Goal: Obtain resource: Obtain resource

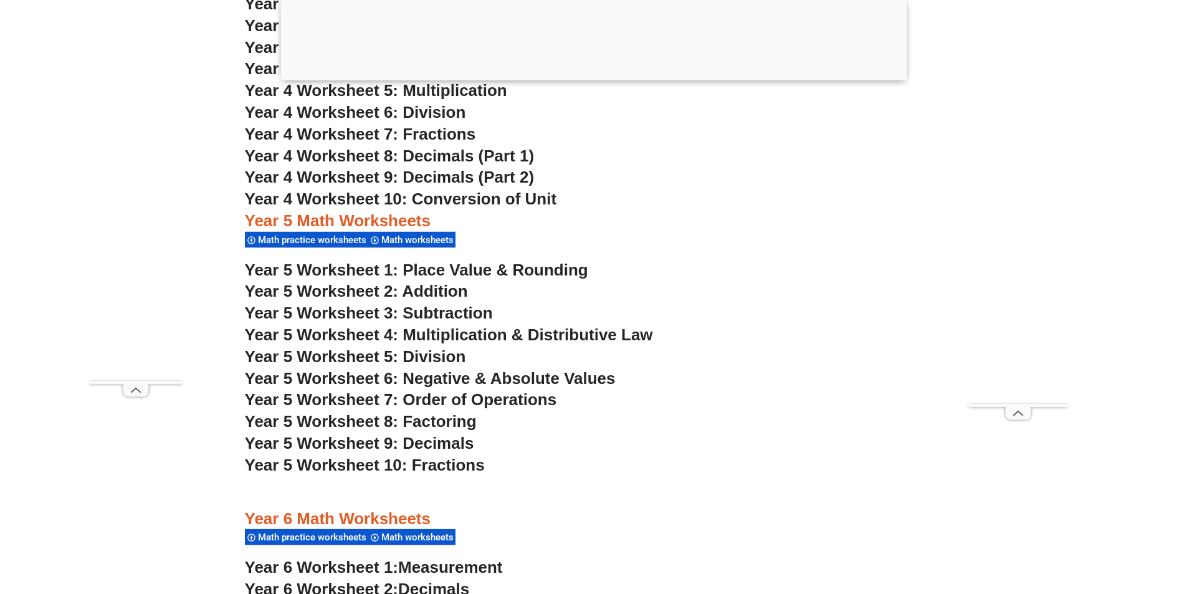
scroll to position [2492, 0]
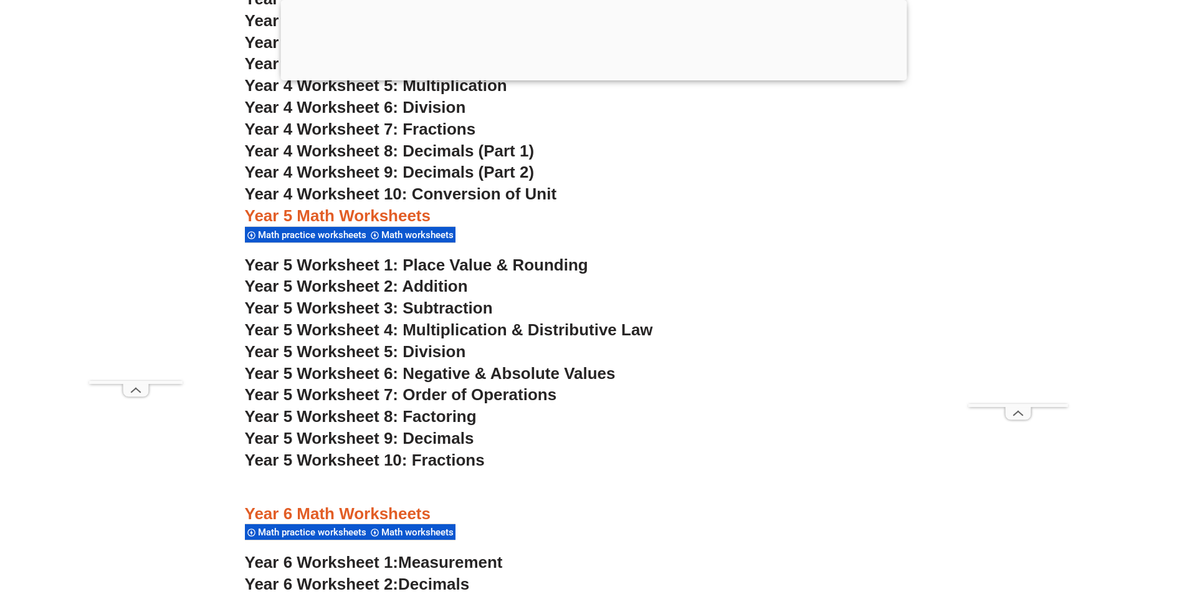
click at [345, 284] on span "Year 5 Worksheet 2: Addition" at bounding box center [356, 286] width 223 height 19
click at [350, 393] on span "Year 5 Worksheet 7: Order of Operations" at bounding box center [401, 394] width 312 height 19
click at [361, 459] on span "Year 5 Worksheet 10: Fractions" at bounding box center [365, 459] width 240 height 19
click at [430, 373] on span "Year 5 Worksheet 6: Negative & Absolute Values" at bounding box center [430, 373] width 371 height 19
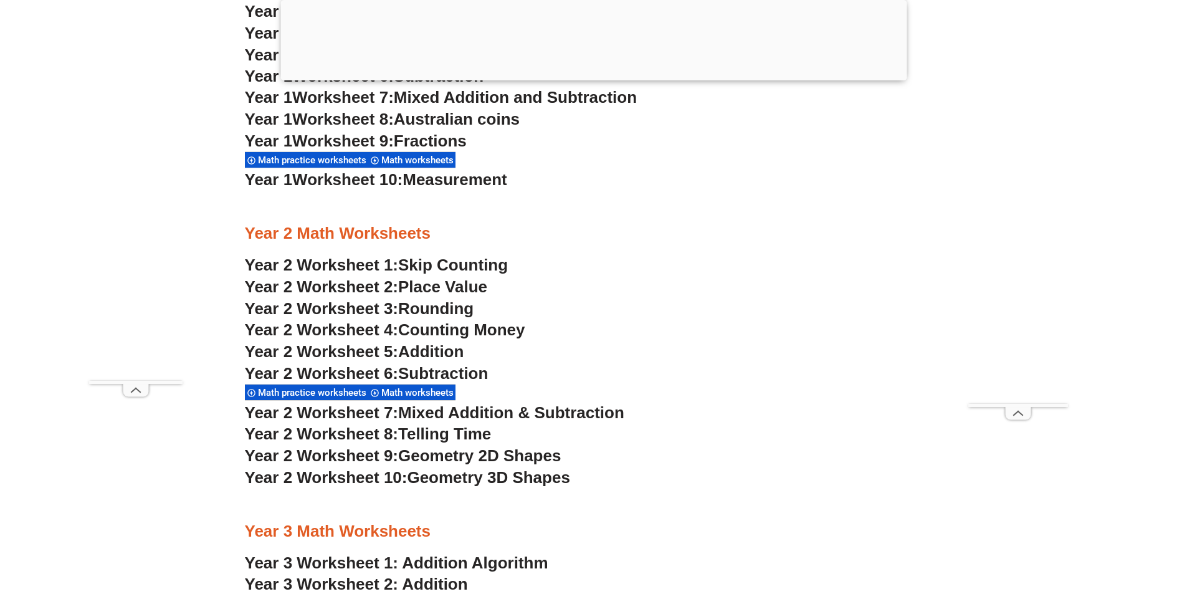
scroll to position [1495, 0]
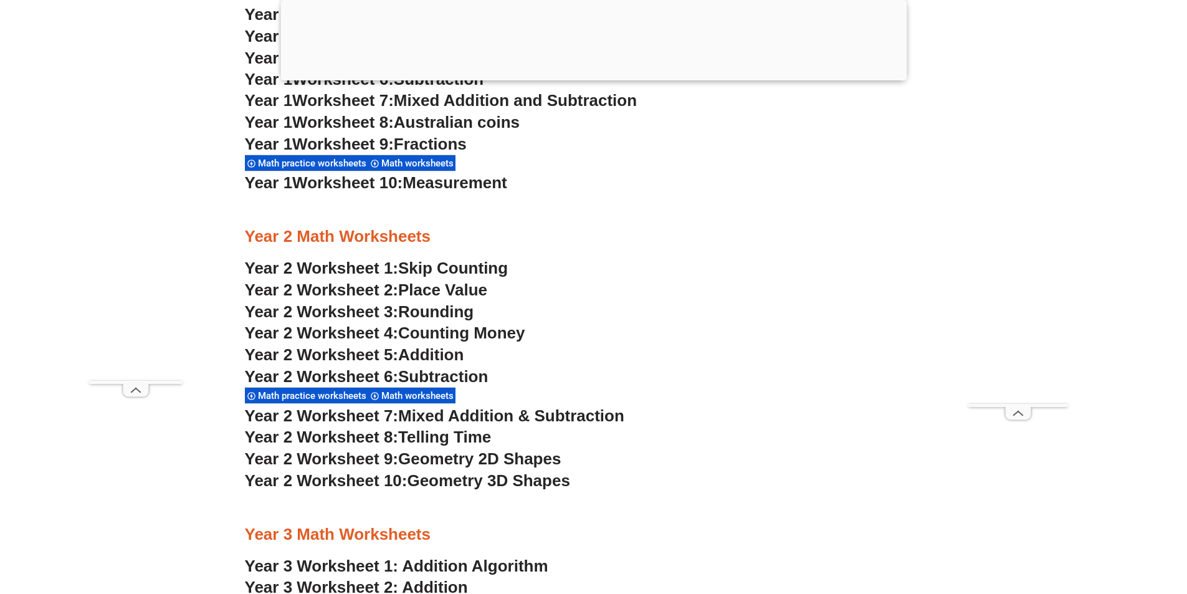
click at [410, 387] on div "Math worksheets" at bounding box center [411, 395] width 87 height 17
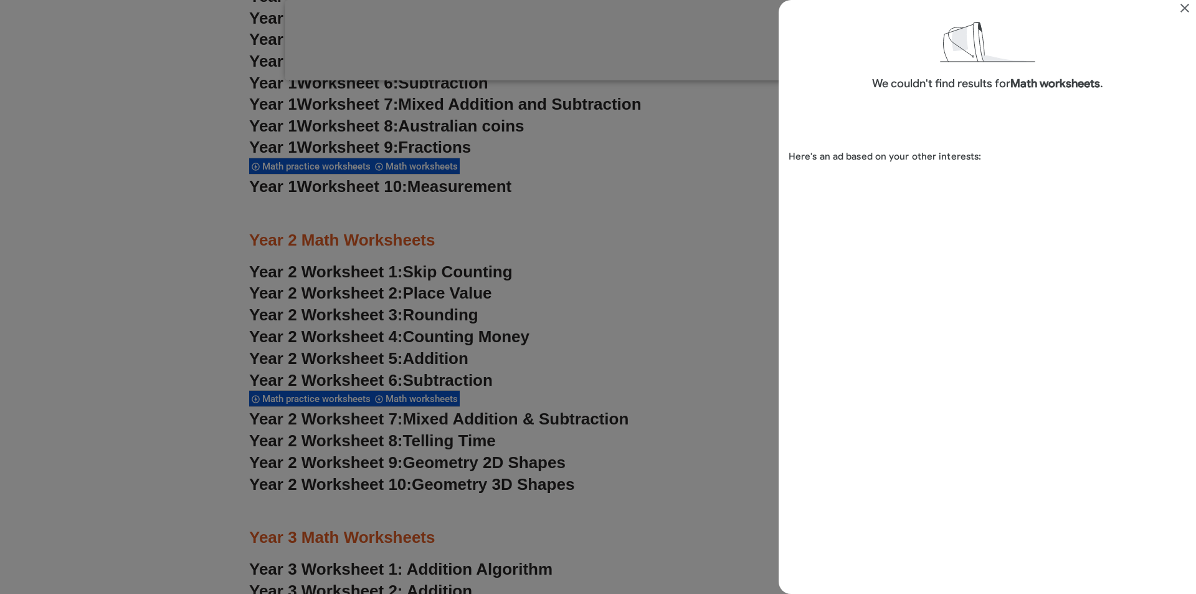
scroll to position [30, 0]
click at [1182, 9] on icon "Close" at bounding box center [1185, 8] width 15 height 15
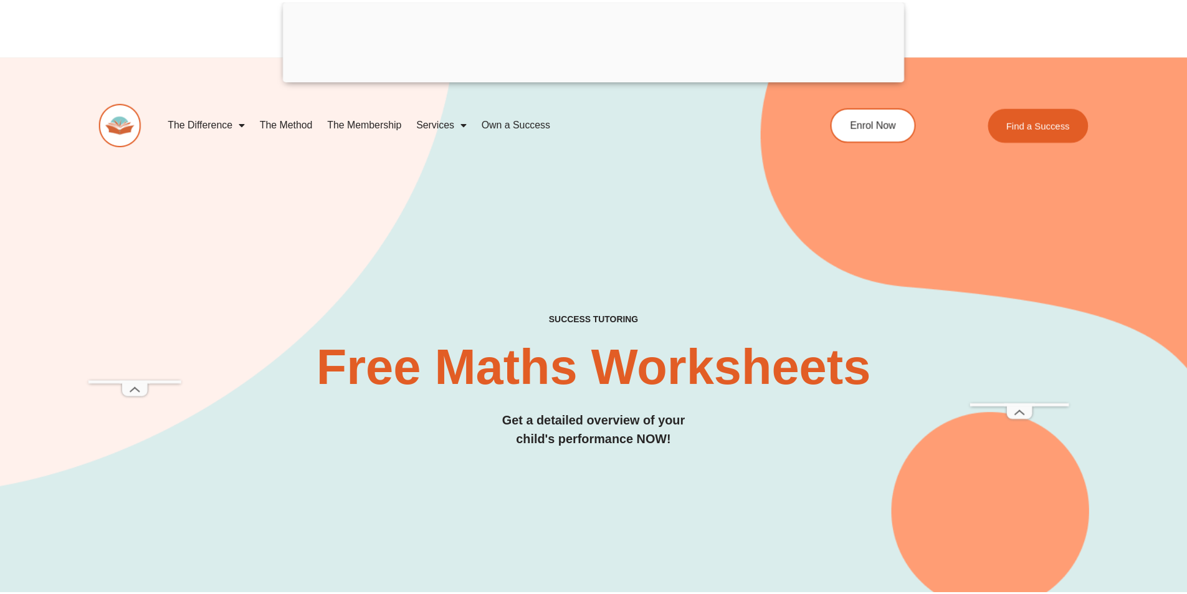
scroll to position [1495, 0]
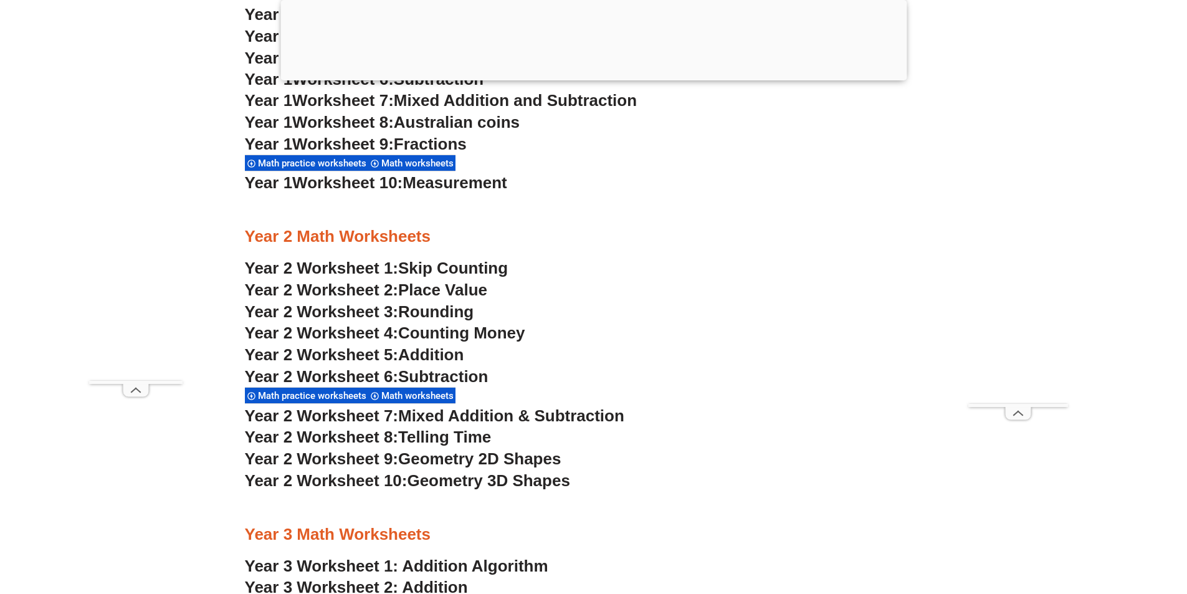
click at [345, 282] on span "Year 2 Worksheet 2:" at bounding box center [322, 289] width 154 height 19
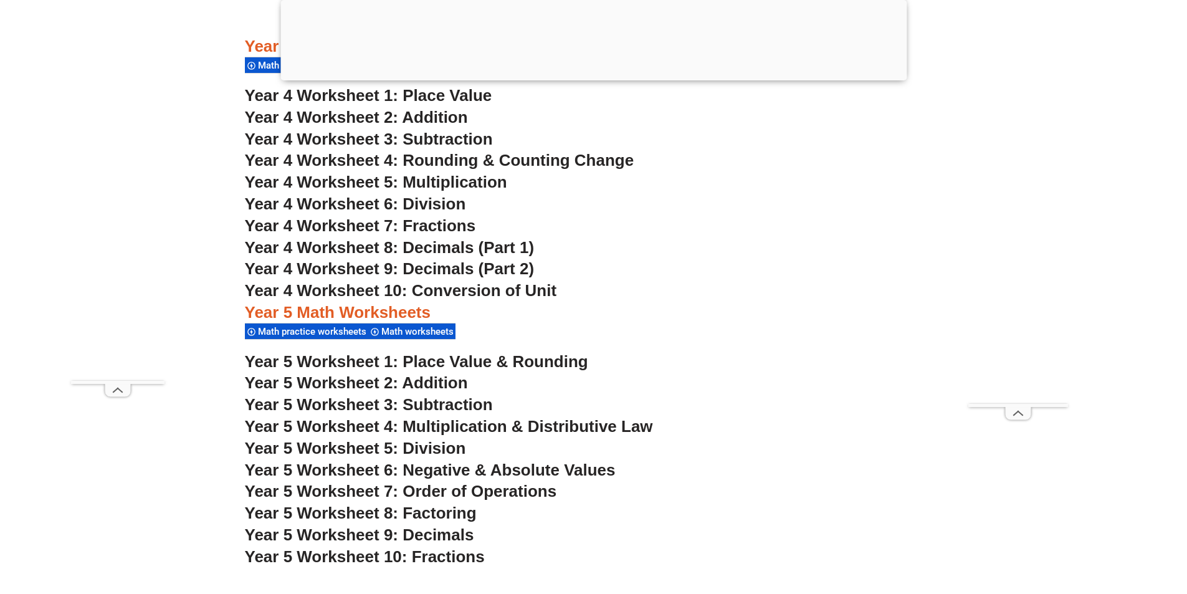
scroll to position [2492, 0]
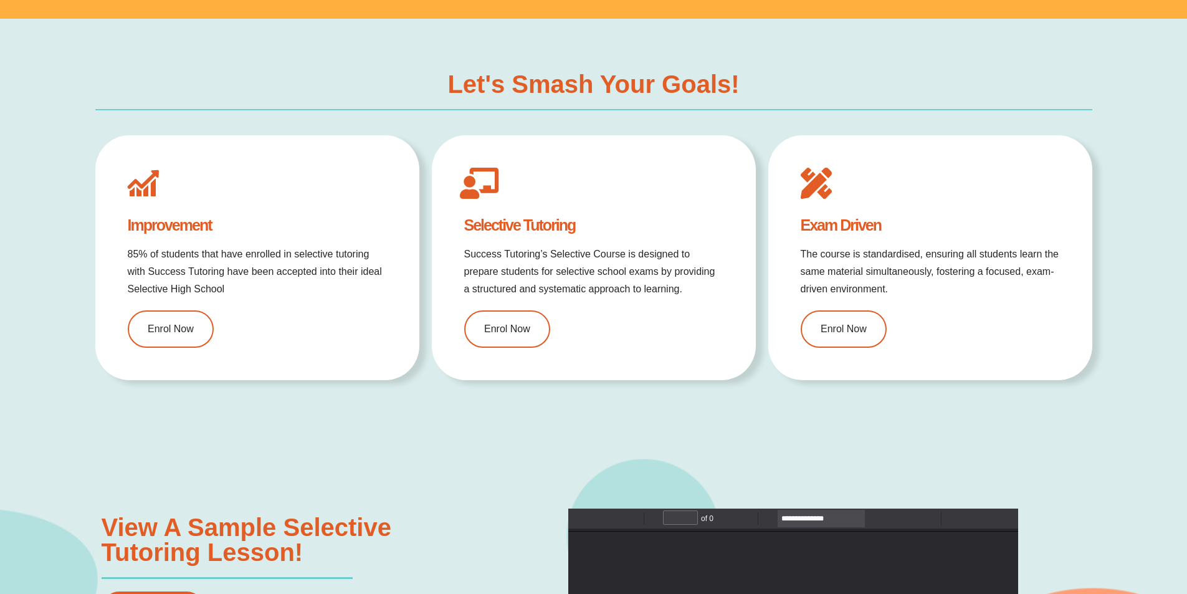
scroll to position [1184, 0]
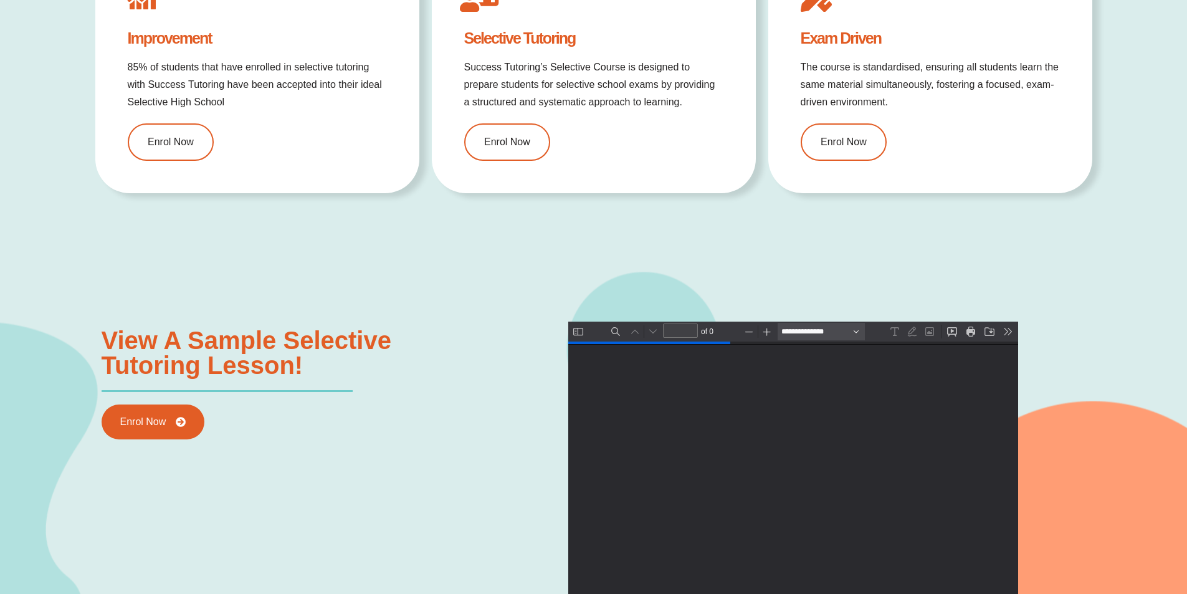
type input "*"
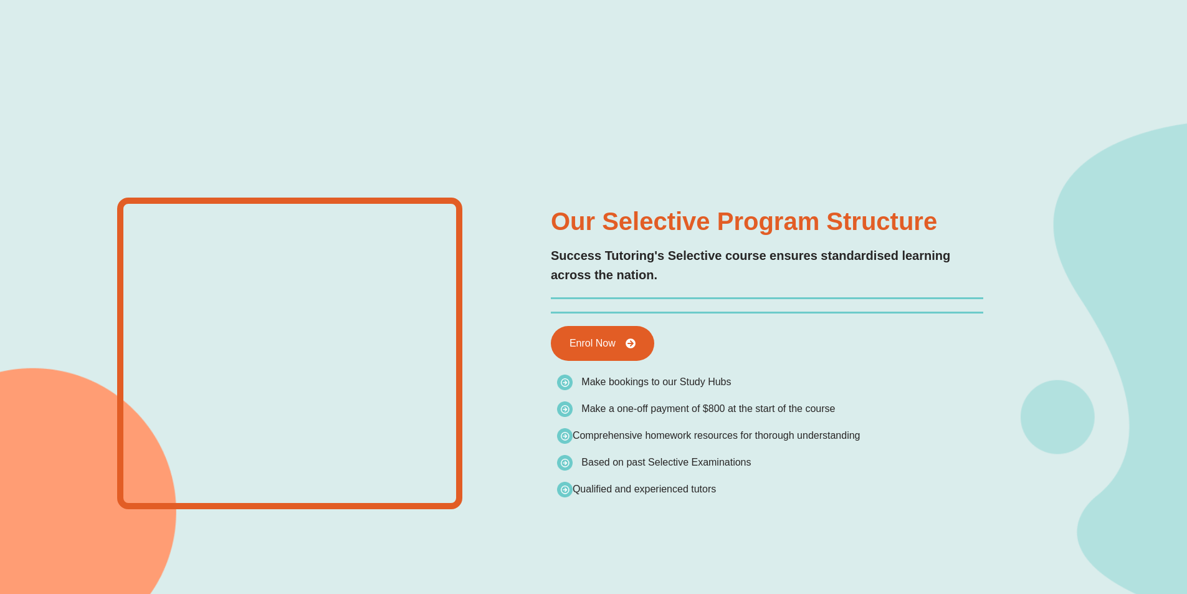
scroll to position [0, 0]
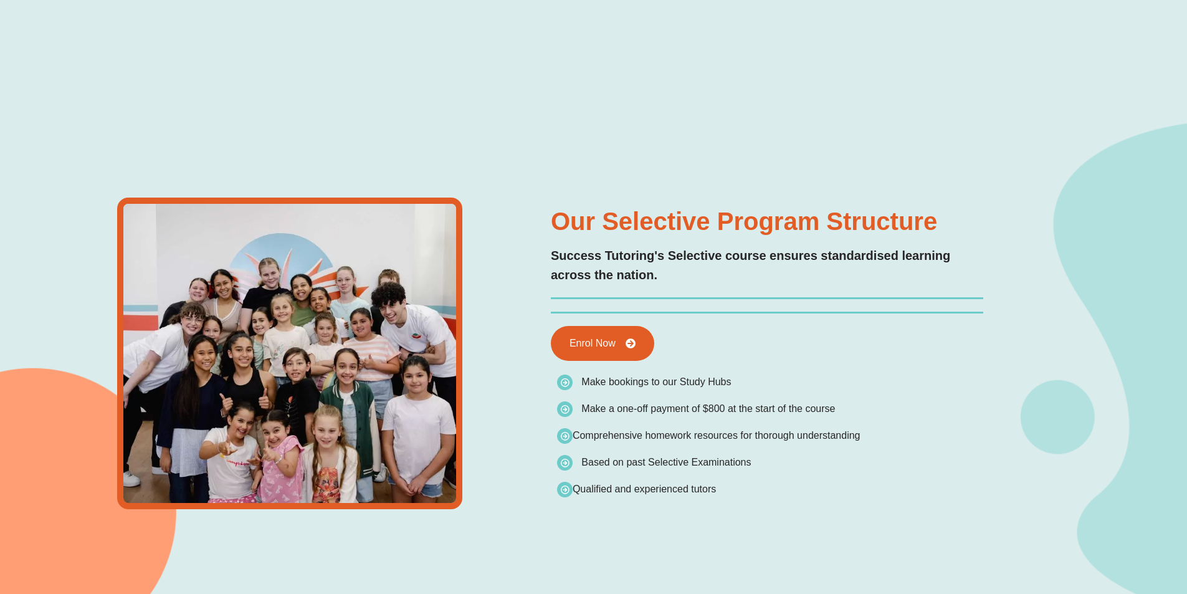
type input "*"
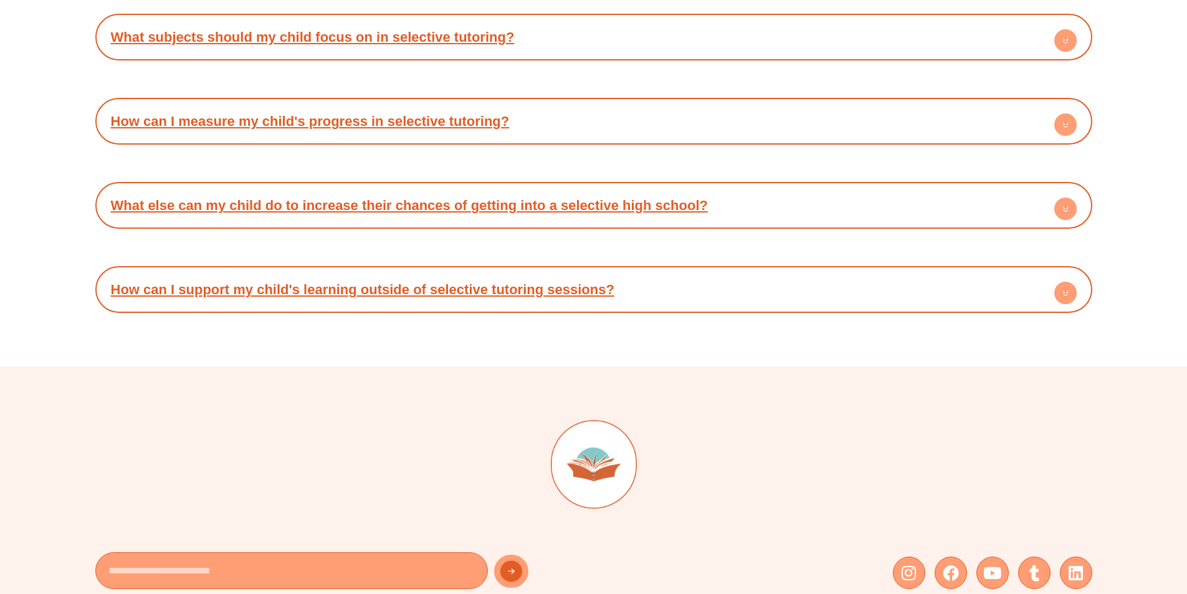
scroll to position [4673, 0]
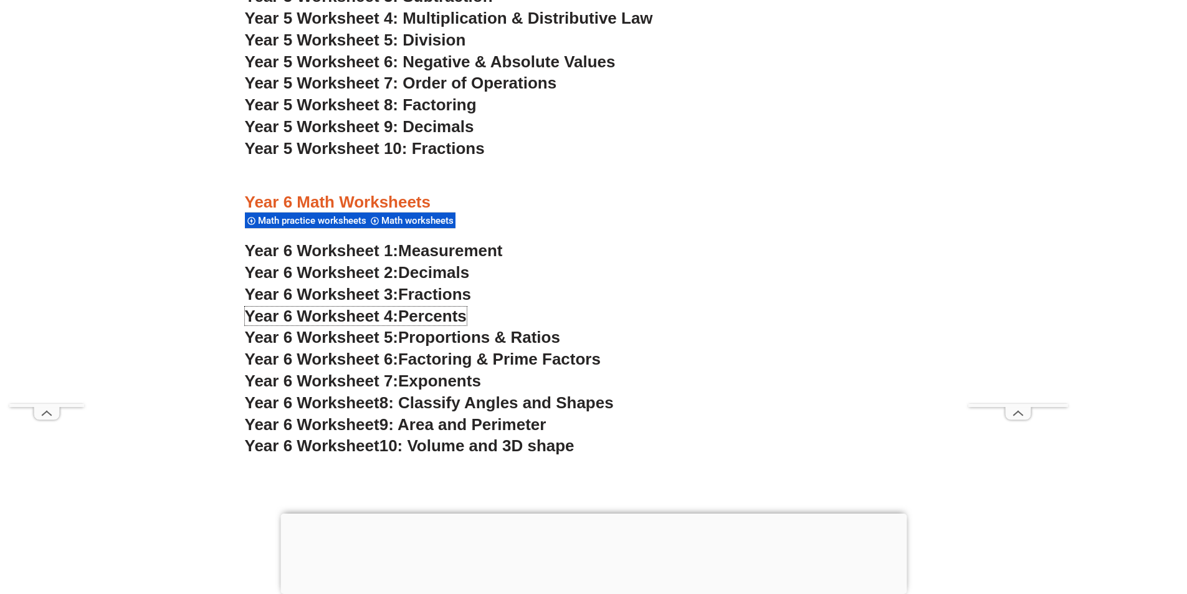
scroll to position [2617, 0]
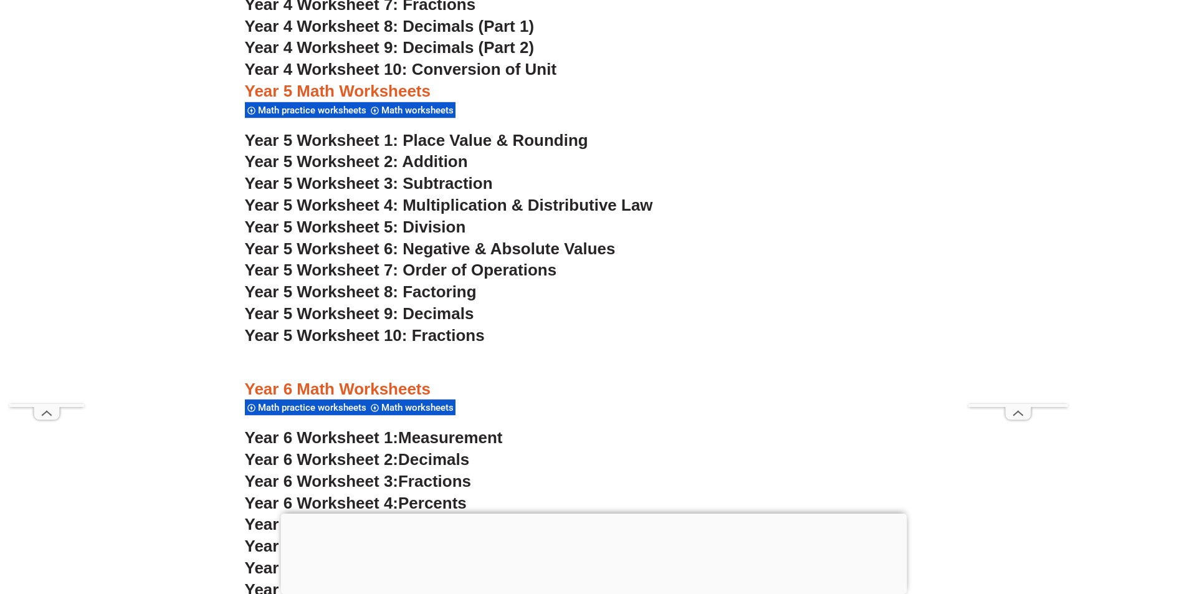
click at [498, 135] on span "Year 5 Worksheet 1: Place Value & Rounding" at bounding box center [416, 140] width 343 height 19
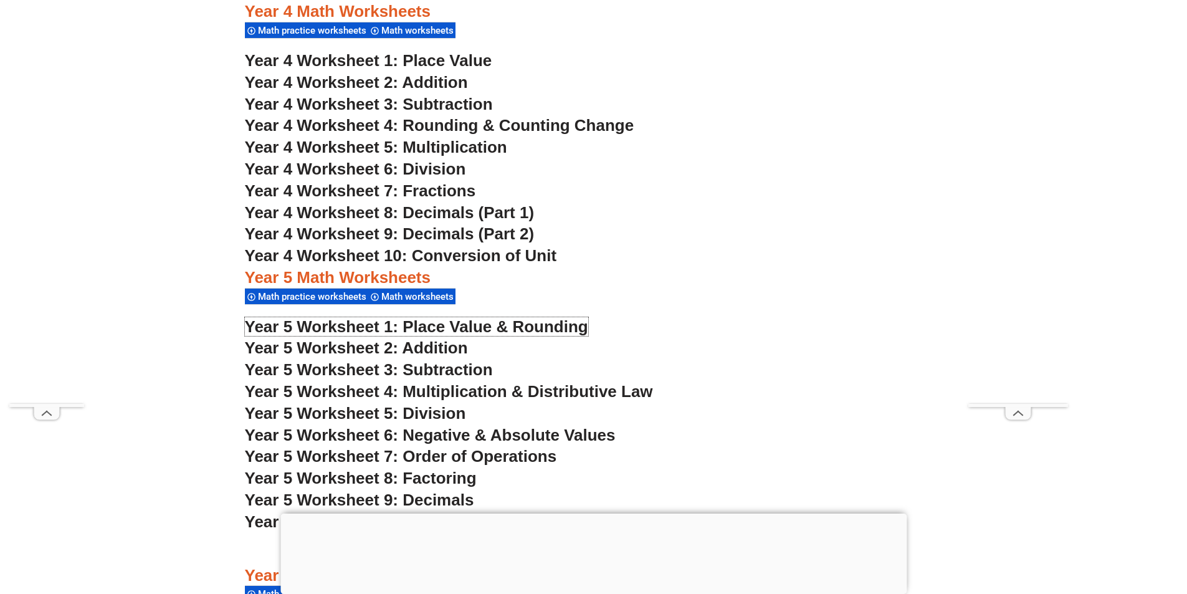
scroll to position [2430, 0]
